Goal: Information Seeking & Learning: Learn about a topic

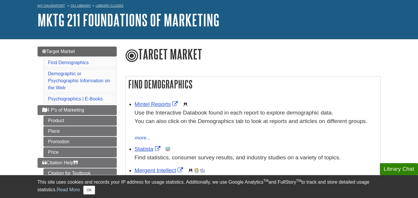
scroll to position [32, 0]
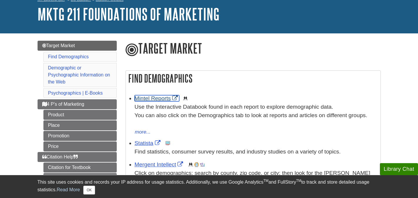
click at [162, 99] on link "Mintel Reports" at bounding box center [157, 98] width 45 height 6
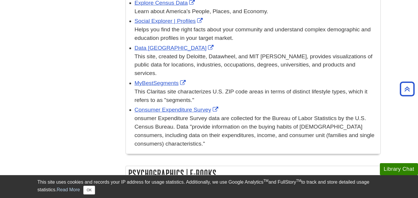
scroll to position [389, 0]
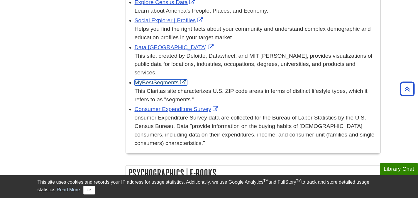
click at [166, 81] on link "MyBestSegments" at bounding box center [161, 82] width 52 height 6
